Goal: Task Accomplishment & Management: Use online tool/utility

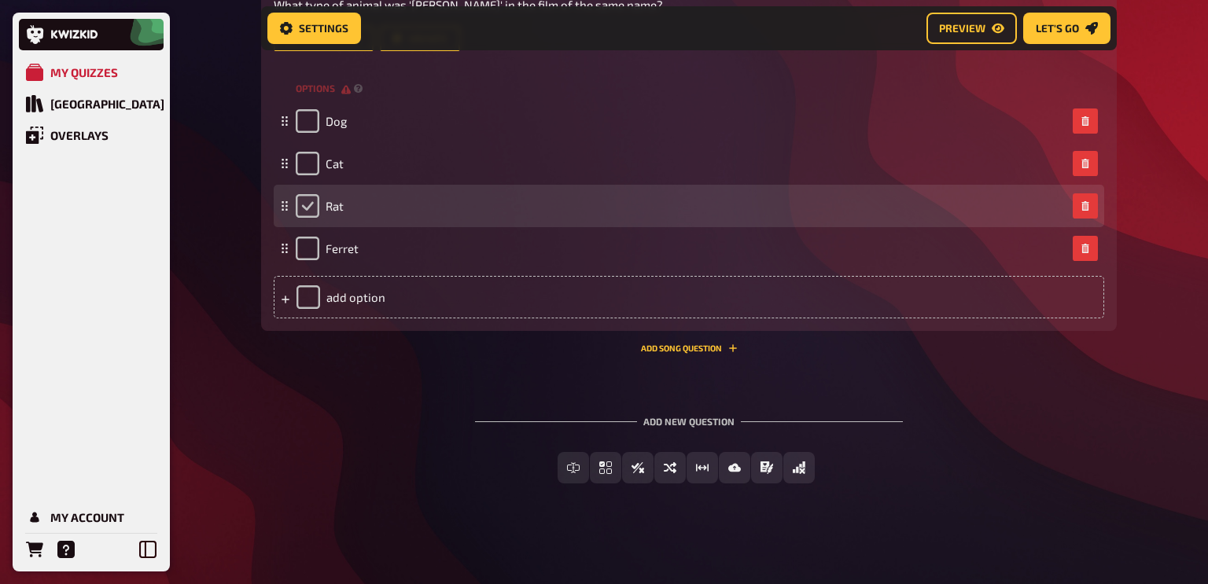
click at [303, 204] on input "checkbox" at bounding box center [308, 206] width 24 height 24
checkbox input "true"
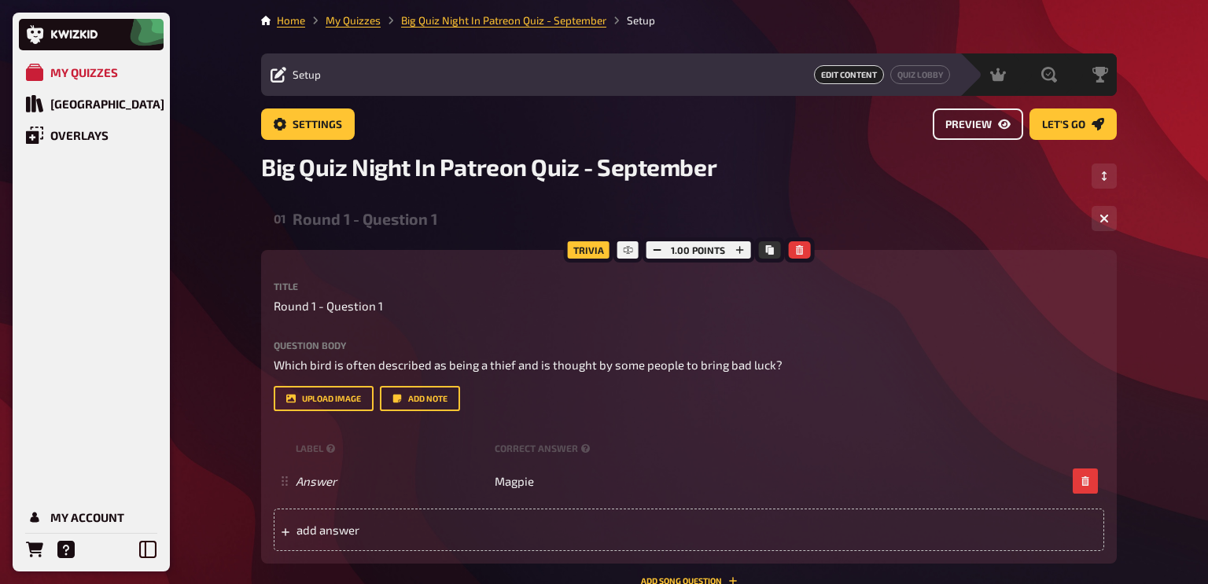
click at [977, 115] on link "Preview" at bounding box center [978, 124] width 90 height 31
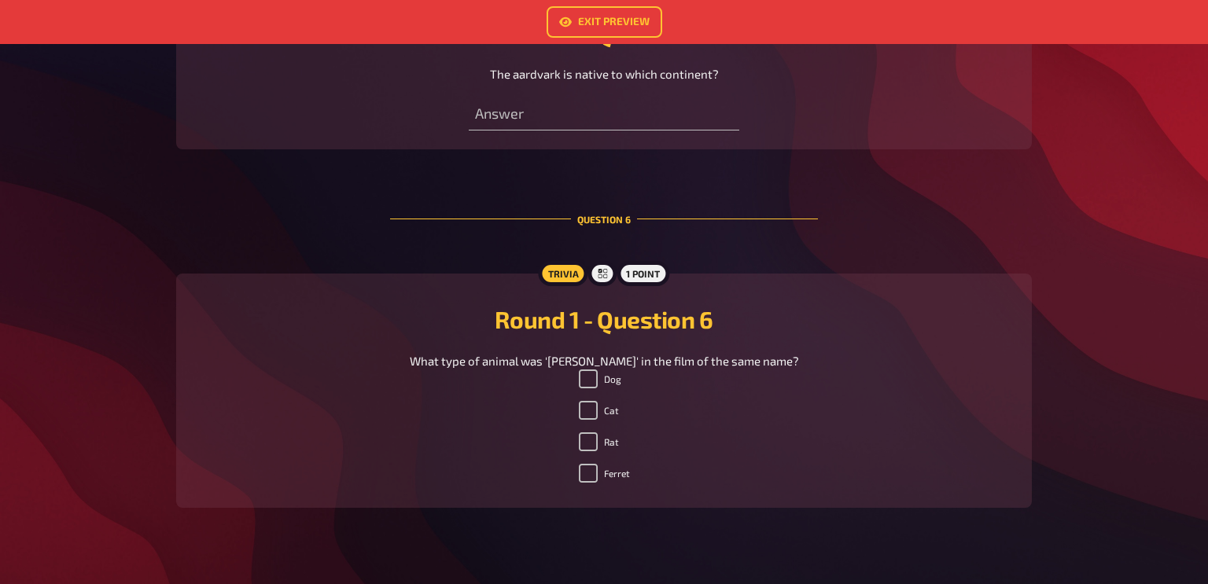
scroll to position [1796, 0]
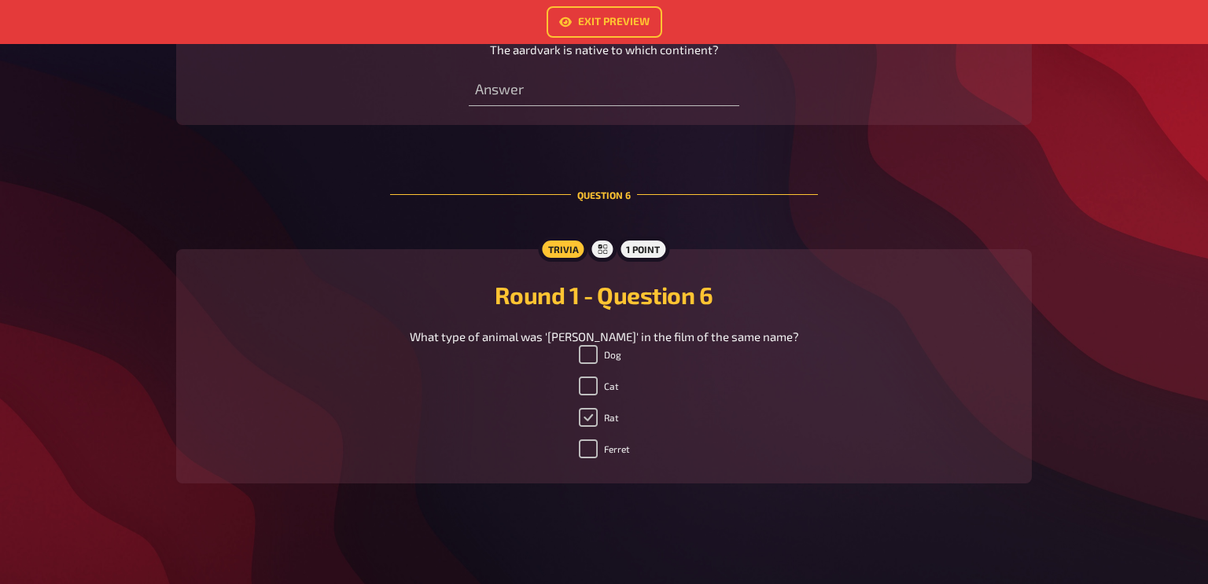
click at [585, 422] on input "Rat" at bounding box center [588, 417] width 19 height 19
checkbox input "false"
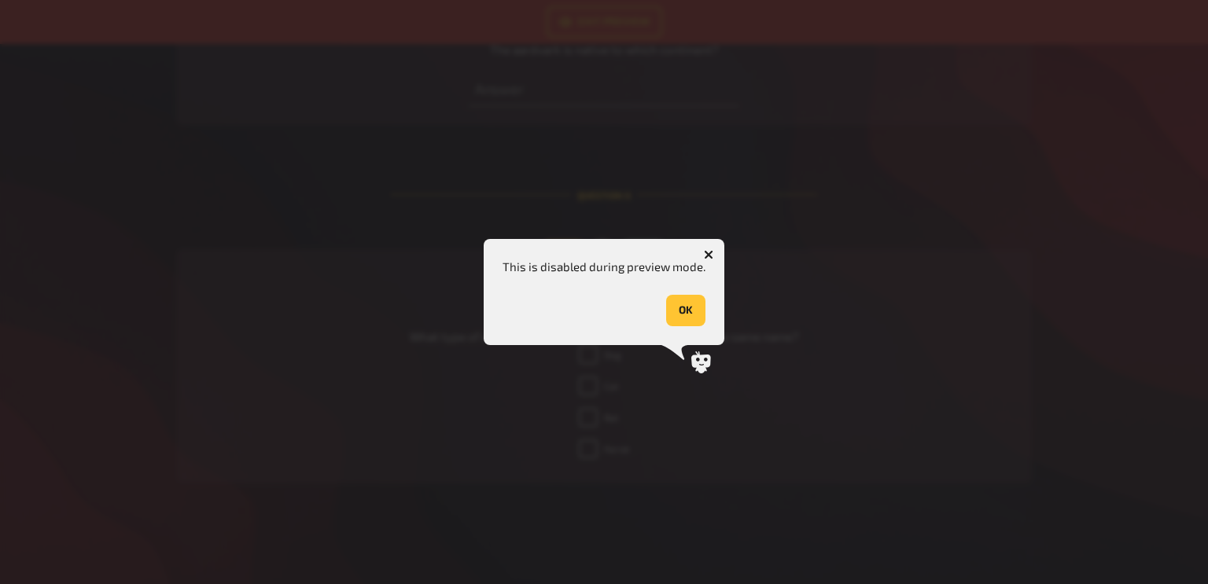
click at [693, 313] on button "OK" at bounding box center [685, 310] width 39 height 31
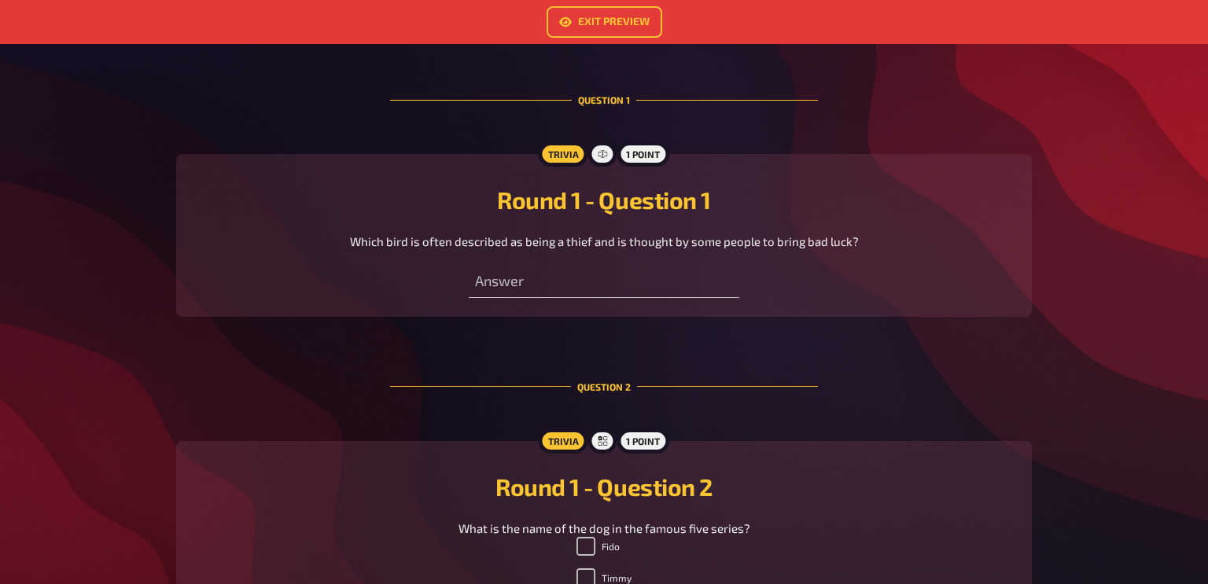
scroll to position [0, 0]
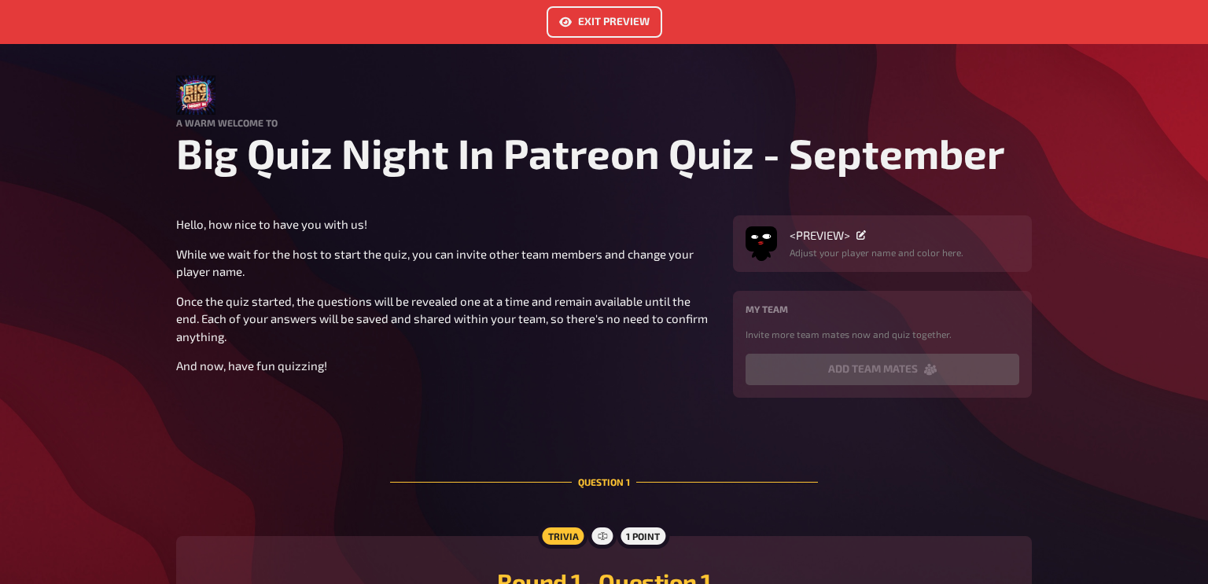
click at [570, 28] on icon "Exit Preview" at bounding box center [565, 22] width 13 height 13
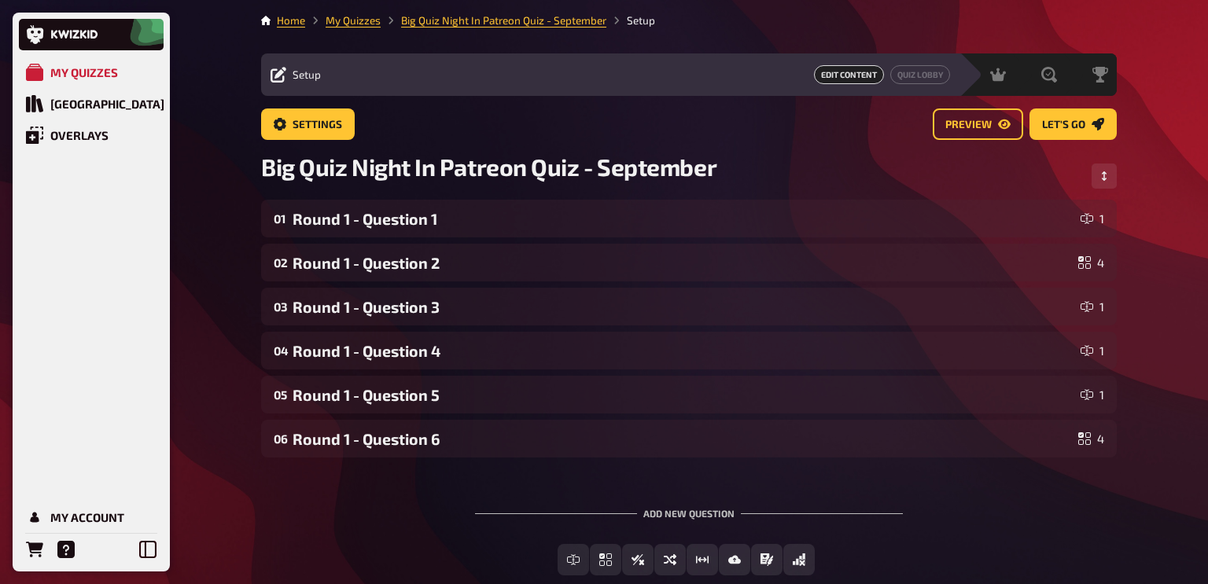
scroll to position [92, 0]
